Goal: Task Accomplishment & Management: Use online tool/utility

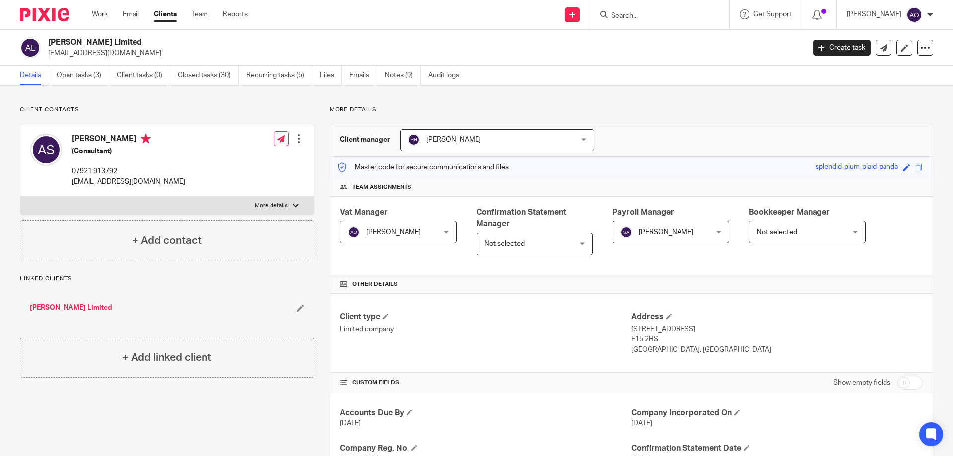
scroll to position [199, 0]
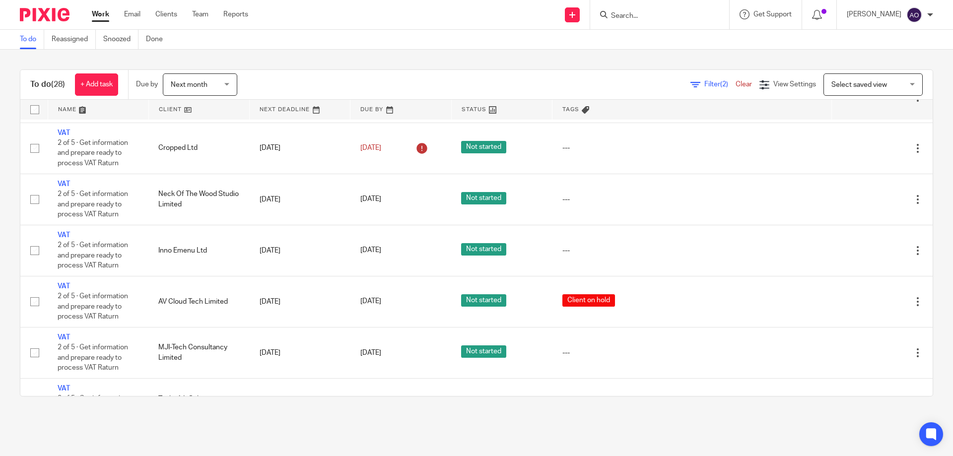
scroll to position [149, 0]
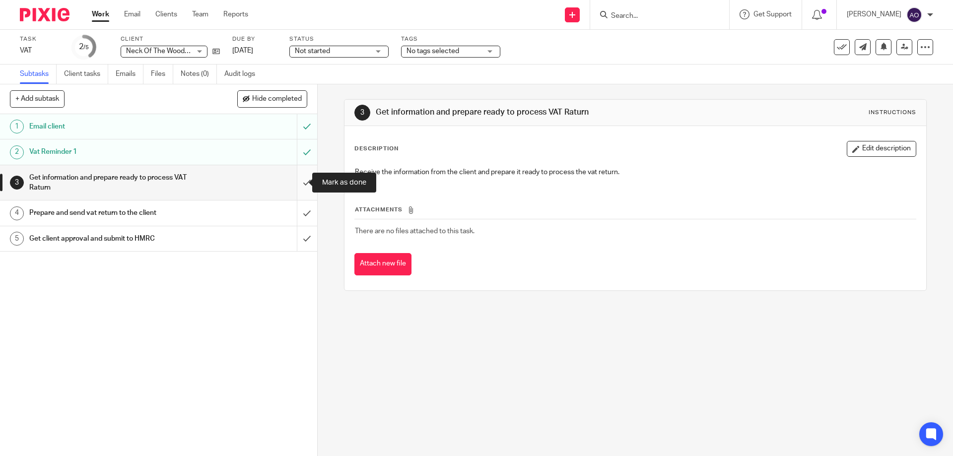
click at [299, 181] on input "submit" at bounding box center [158, 182] width 317 height 35
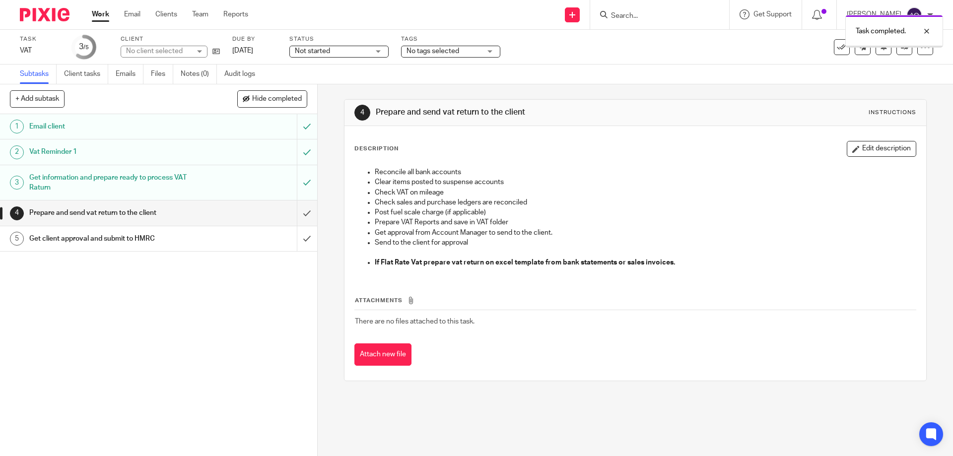
click at [377, 50] on div "Not started Not started" at bounding box center [339, 52] width 99 height 12
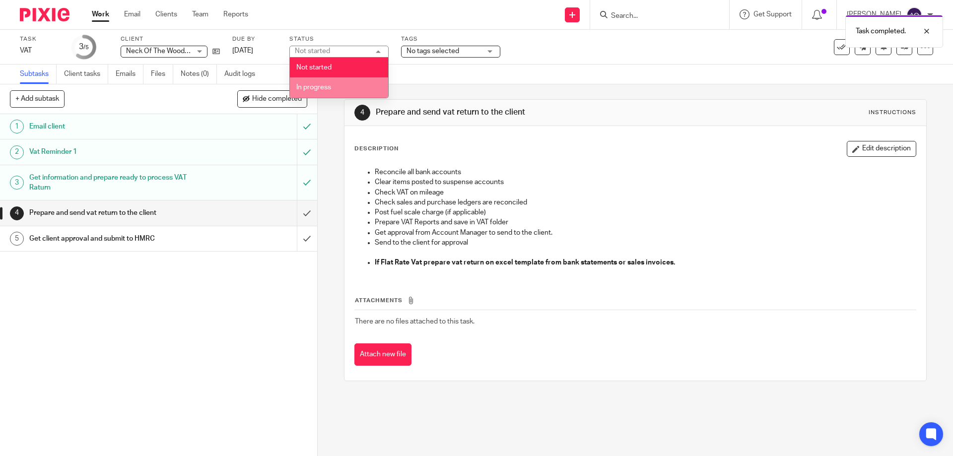
click at [344, 82] on li "In progress" at bounding box center [339, 87] width 98 height 20
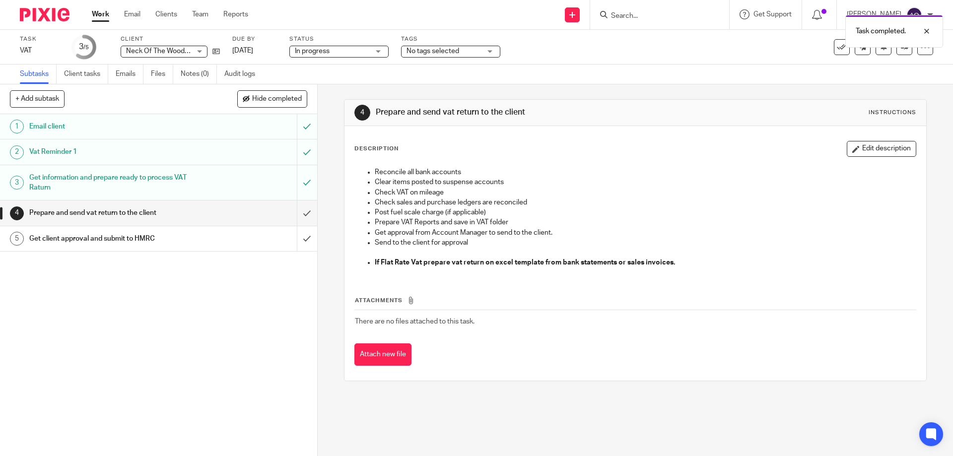
click at [492, 51] on div "No tags selected" at bounding box center [450, 52] width 99 height 12
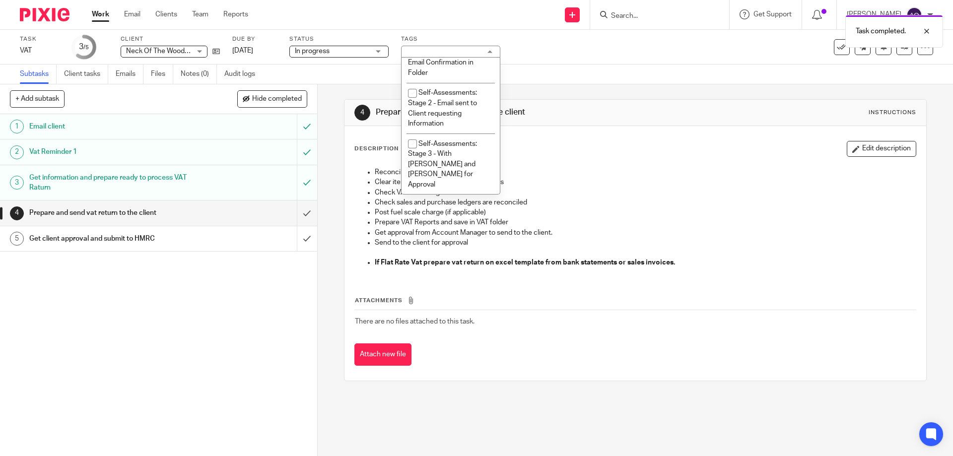
scroll to position [596, 0]
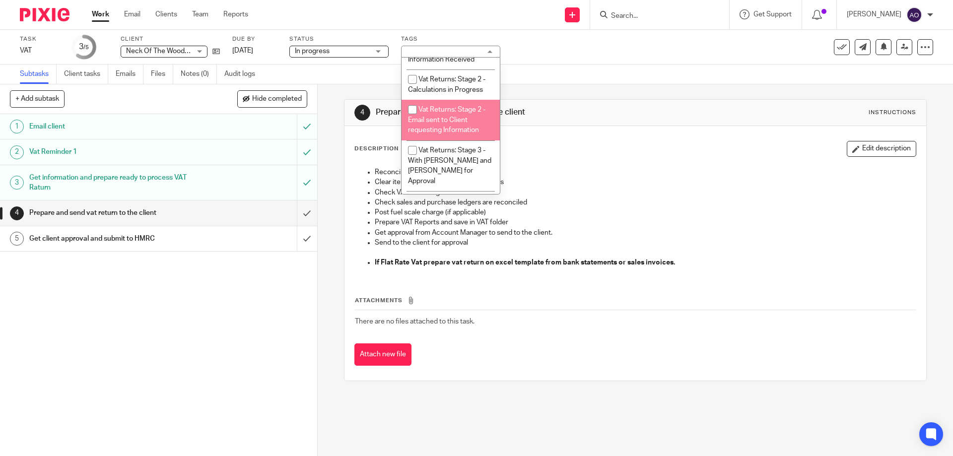
click at [413, 107] on input "checkbox" at bounding box center [412, 109] width 19 height 19
checkbox input "true"
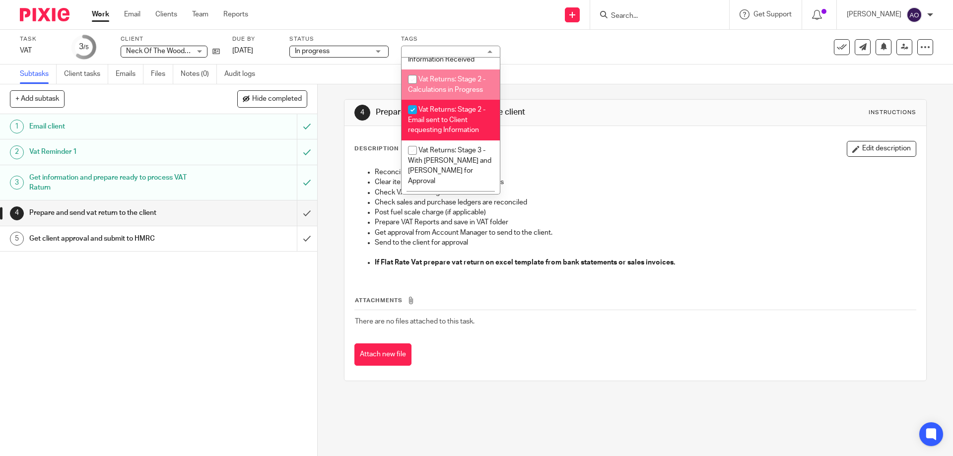
click at [415, 70] on input "checkbox" at bounding box center [412, 79] width 19 height 19
checkbox input "true"
click at [225, 322] on div "1 Email client 2 Vat Reminder 1 3 Get information and prepare ready to process …" at bounding box center [158, 285] width 317 height 342
